Goal: Transaction & Acquisition: Purchase product/service

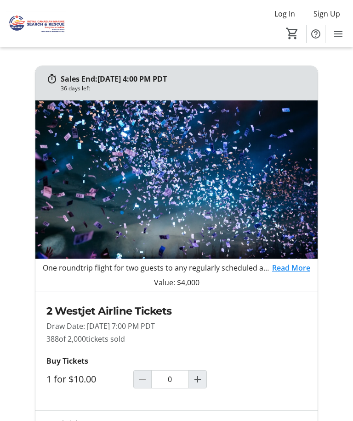
click at [204, 382] on span "Increment by one" at bounding box center [197, 379] width 17 height 17
click at [201, 384] on mat-icon "Increment by one" at bounding box center [197, 379] width 11 height 11
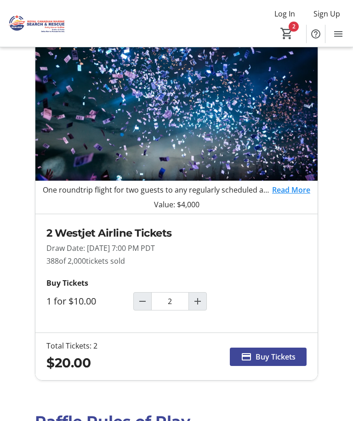
scroll to position [78, 0]
click at [199, 304] on mat-icon "Increment by one" at bounding box center [197, 302] width 11 height 11
type input "3"
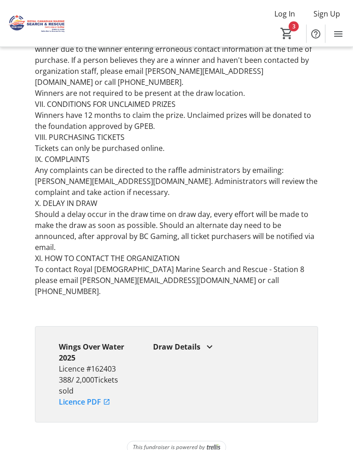
scroll to position [820, 0]
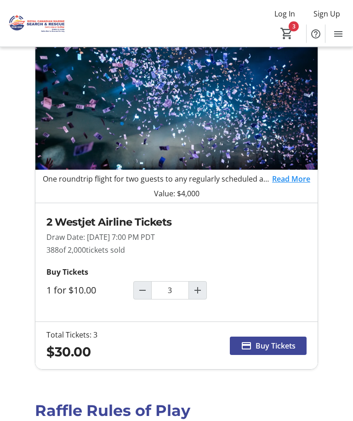
click at [274, 346] on span "Buy Tickets" at bounding box center [275, 346] width 40 height 11
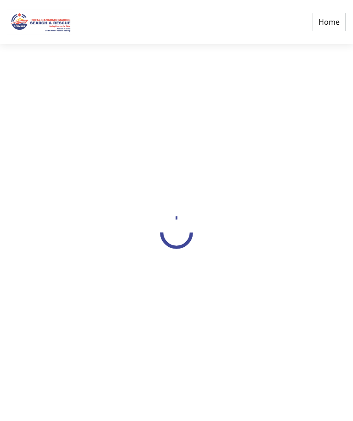
select select "CA"
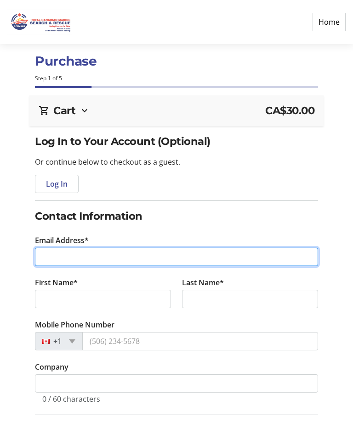
click at [207, 257] on input "Email Address*" at bounding box center [176, 257] width 283 height 18
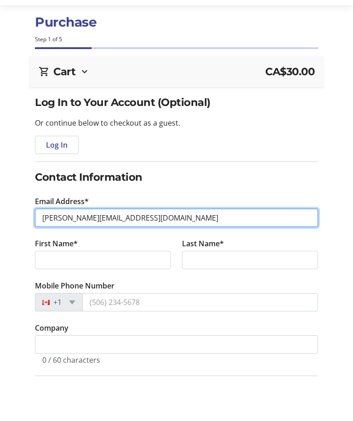
type input "[PERSON_NAME][EMAIL_ADDRESS][DOMAIN_NAME]"
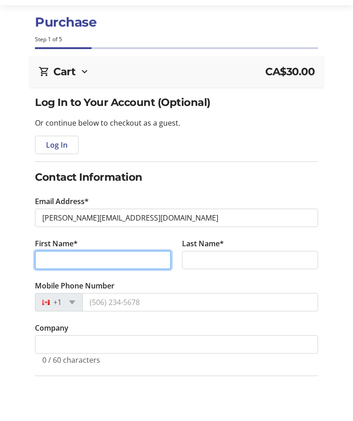
click at [120, 290] on input "First Name*" at bounding box center [103, 299] width 136 height 18
type input "[PERSON_NAME]"
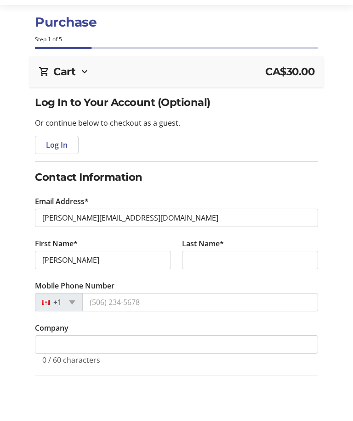
click at [297, 277] on tr-form-field "Last Name*" at bounding box center [249, 298] width 147 height 42
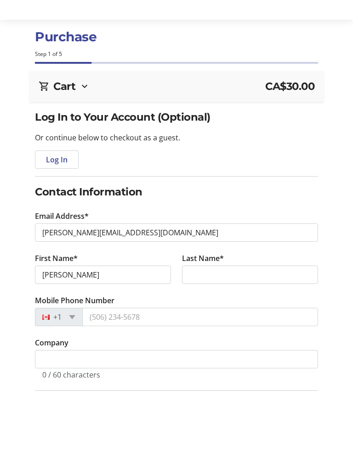
scroll to position [39, 0]
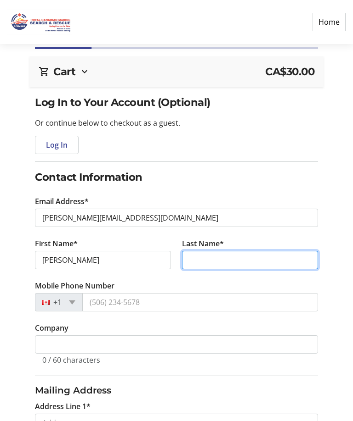
click at [284, 261] on input "Last Name*" at bounding box center [250, 260] width 136 height 18
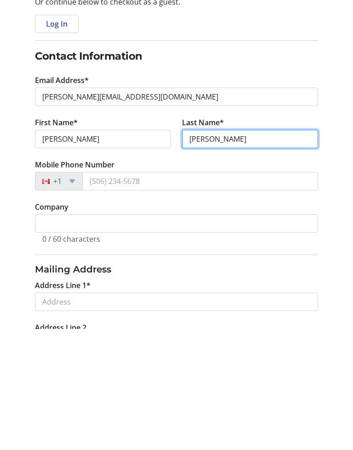
type input "[PERSON_NAME]"
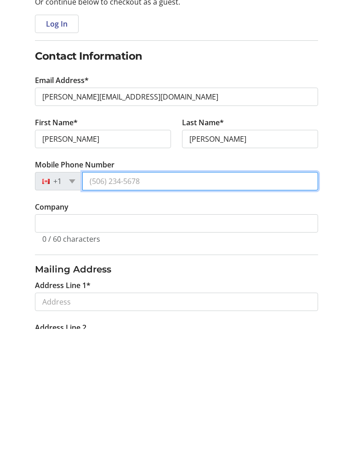
click at [209, 293] on input "Mobile Phone Number" at bounding box center [200, 302] width 236 height 18
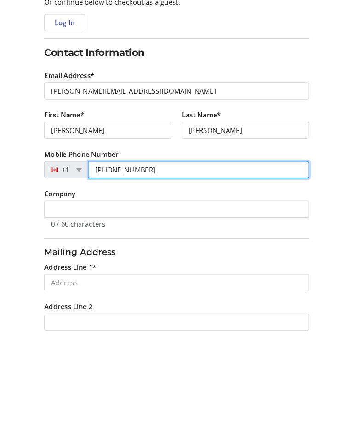
scroll to position [91, 0]
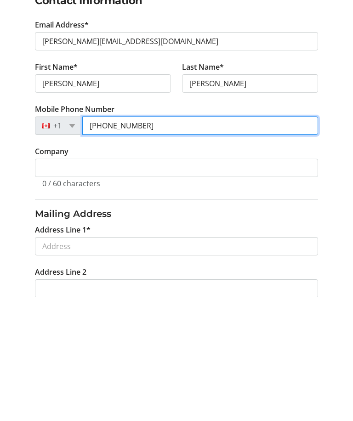
type input "[PHONE_NUMBER]"
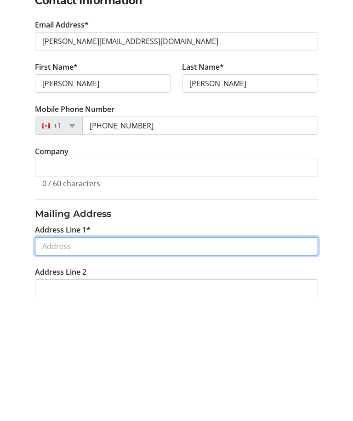
click at [275, 362] on input "Address Line 1*" at bounding box center [176, 371] width 283 height 18
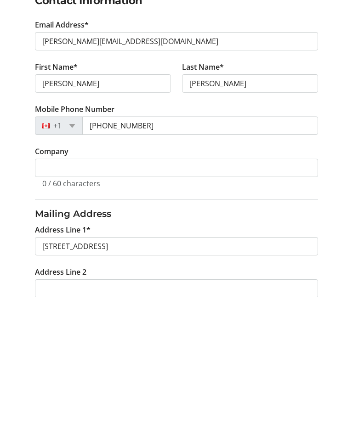
type input "[STREET_ADDRESS]"
type input "Delta"
select select "BC"
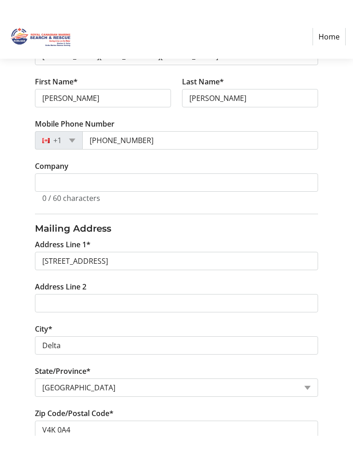
scroll to position [286, 0]
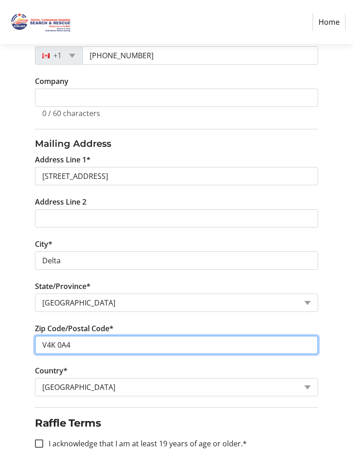
click at [87, 340] on input "V4K 0A4" at bounding box center [176, 345] width 283 height 18
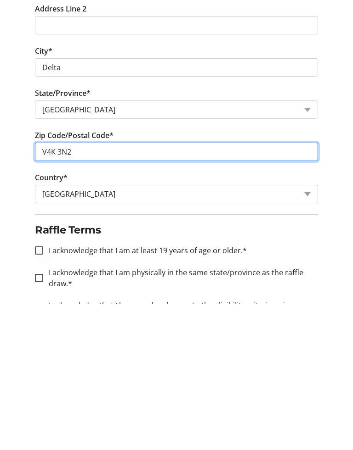
type input "V4K 3N2"
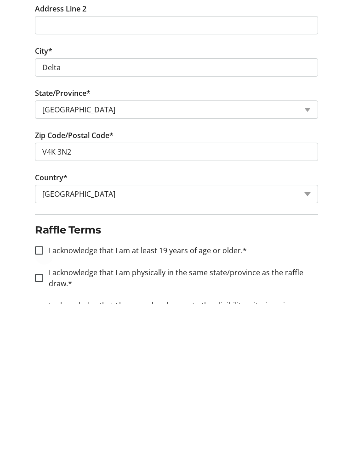
click at [46, 387] on div at bounding box center [39, 398] width 22 height 22
checkbox input "true"
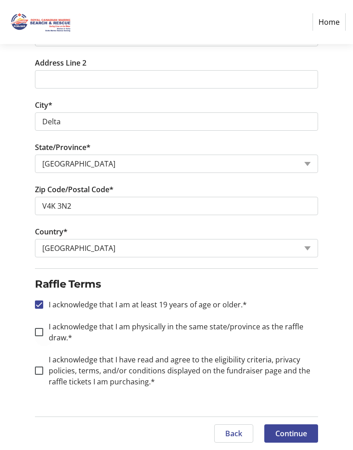
click at [45, 333] on div at bounding box center [39, 332] width 22 height 22
checkbox input "true"
click at [40, 377] on div at bounding box center [39, 371] width 22 height 22
checkbox input "true"
click at [304, 421] on span at bounding box center [291, 434] width 54 height 22
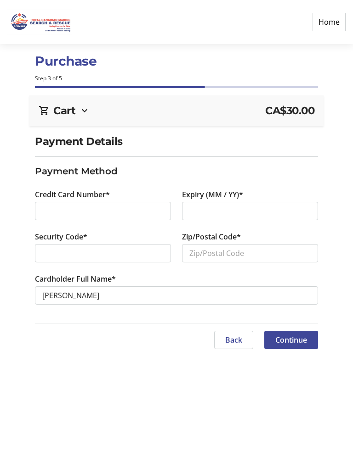
click at [136, 218] on div at bounding box center [103, 211] width 136 height 18
click at [280, 217] on div at bounding box center [250, 211] width 136 height 18
click at [135, 259] on div at bounding box center [103, 253] width 136 height 18
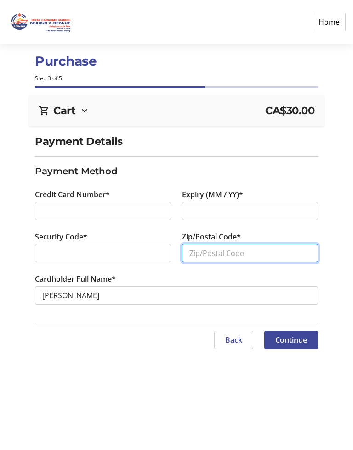
click at [289, 255] on input "Zip/Postal Code*" at bounding box center [250, 253] width 136 height 18
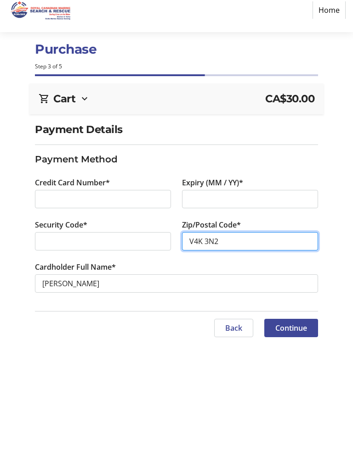
type input "V4K 3N2"
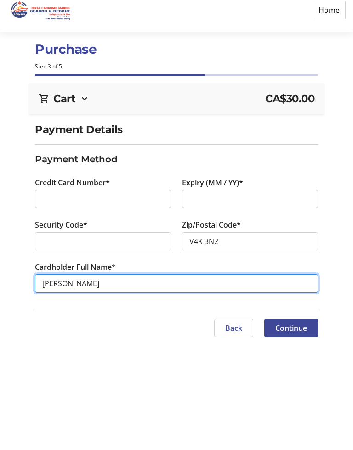
click at [51, 288] on input "[PERSON_NAME]" at bounding box center [176, 295] width 283 height 18
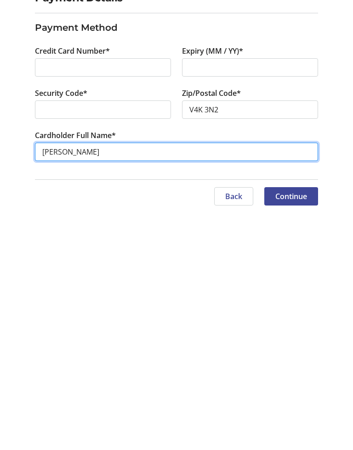
type input "[PERSON_NAME]"
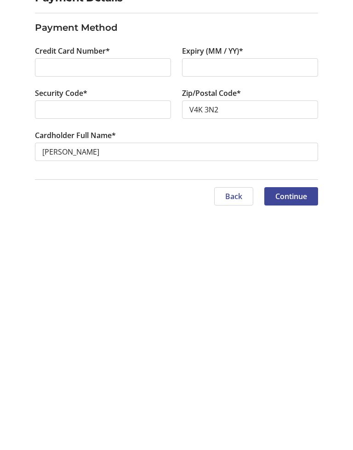
click at [303, 335] on span "Continue" at bounding box center [291, 340] width 32 height 11
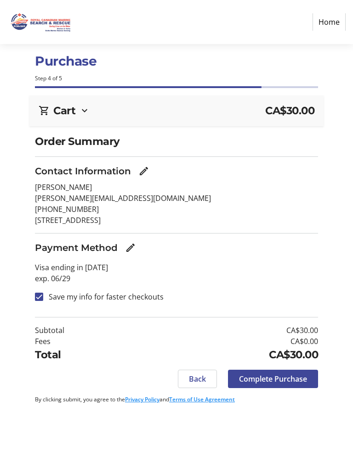
click at [297, 381] on span "Complete Purchase" at bounding box center [273, 379] width 68 height 11
